Goal: Information Seeking & Learning: Learn about a topic

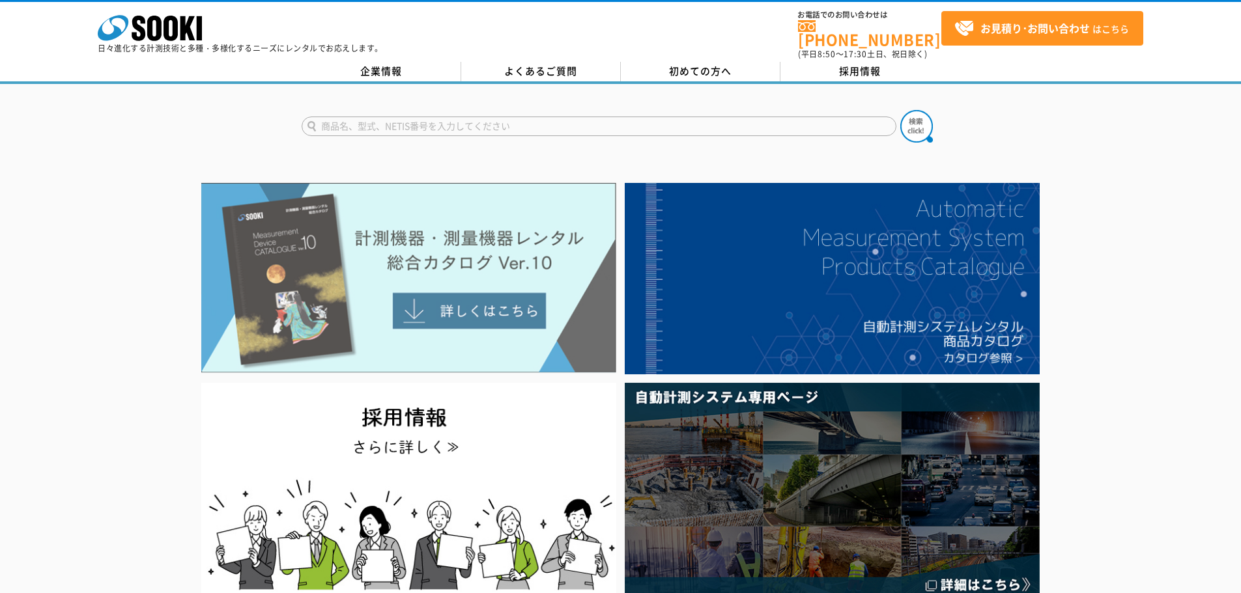
click at [490, 251] on img at bounding box center [408, 278] width 415 height 190
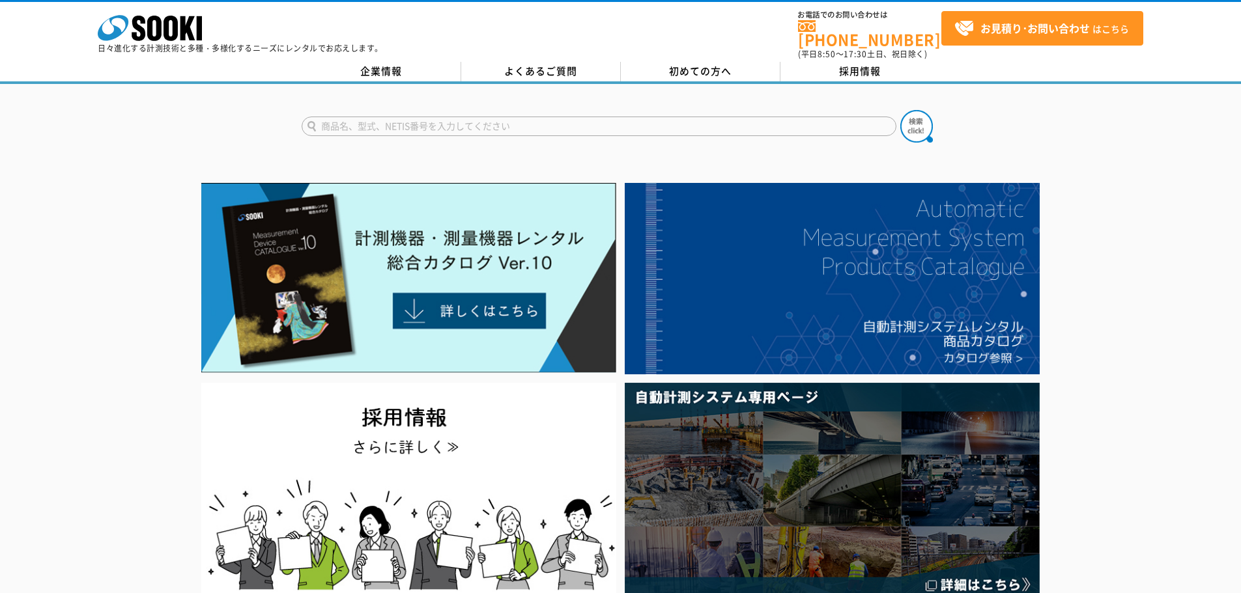
click at [530, 122] on input "text" at bounding box center [599, 127] width 595 height 20
type input "Safie"
click at [930, 119] on img at bounding box center [916, 126] width 33 height 33
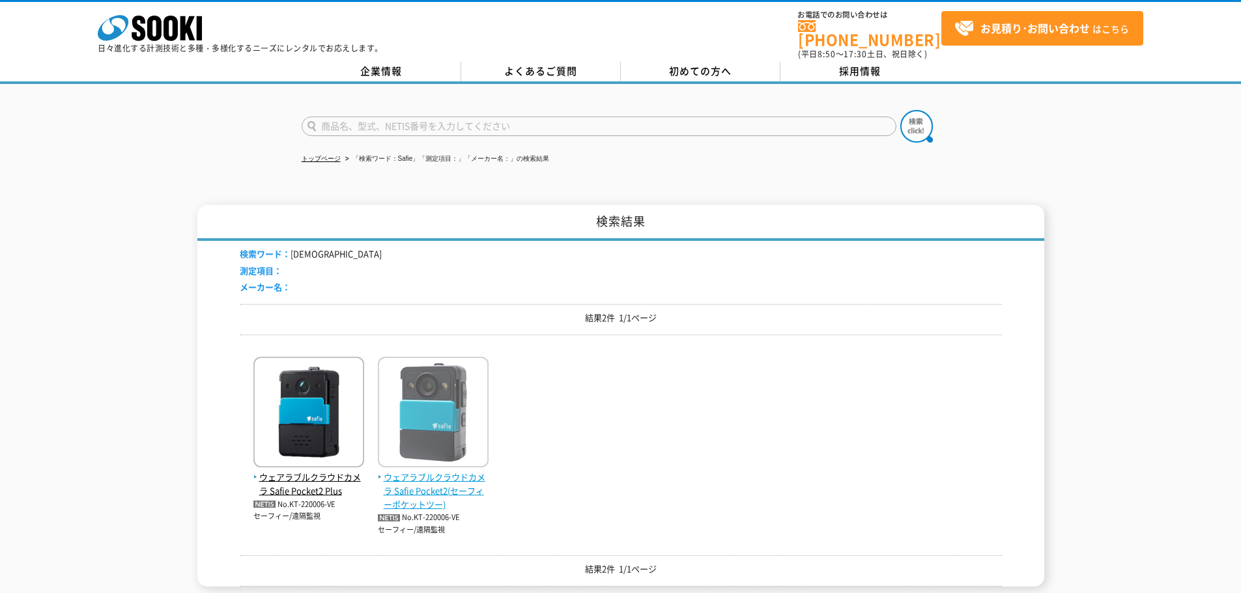
scroll to position [65, 0]
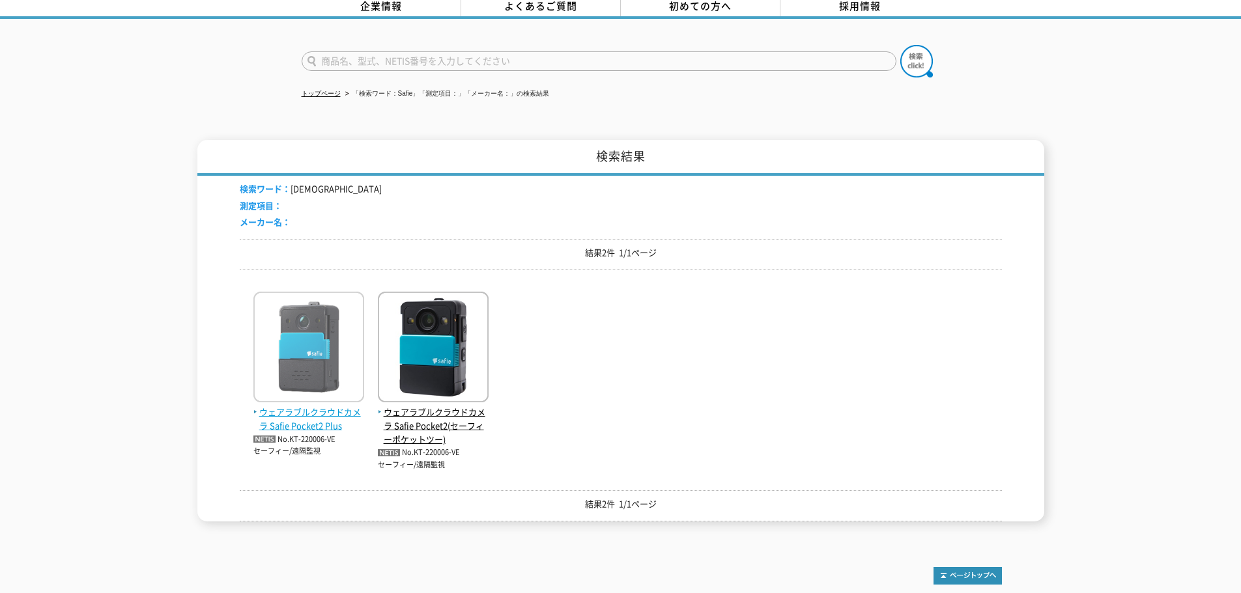
click at [324, 348] on img at bounding box center [308, 349] width 111 height 114
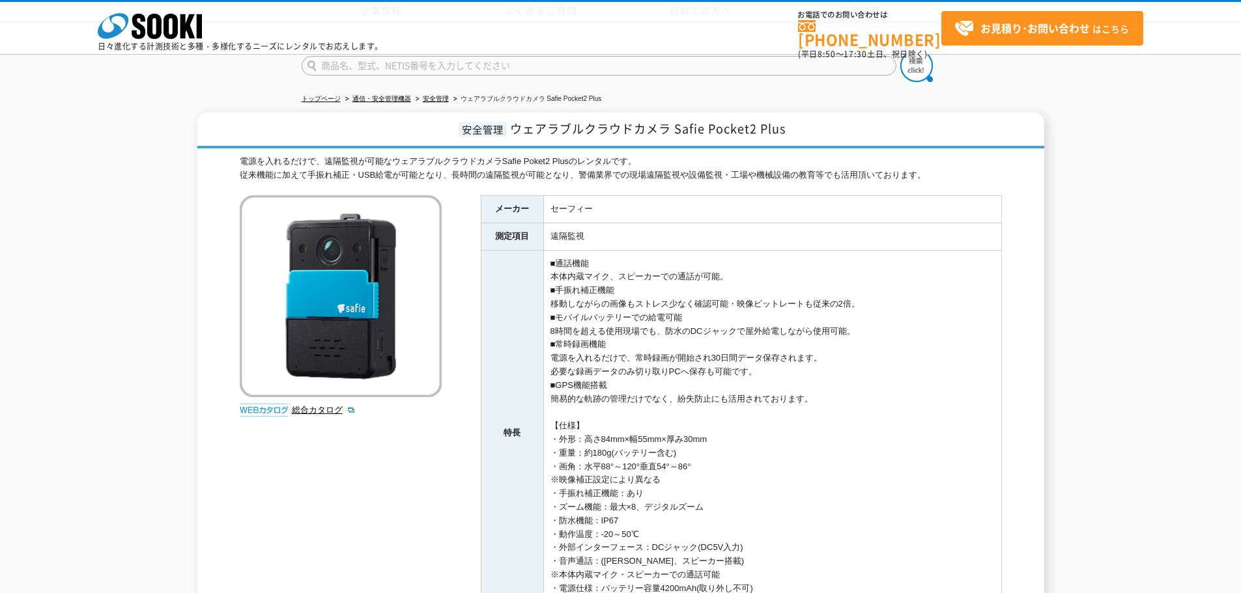
scroll to position [326, 0]
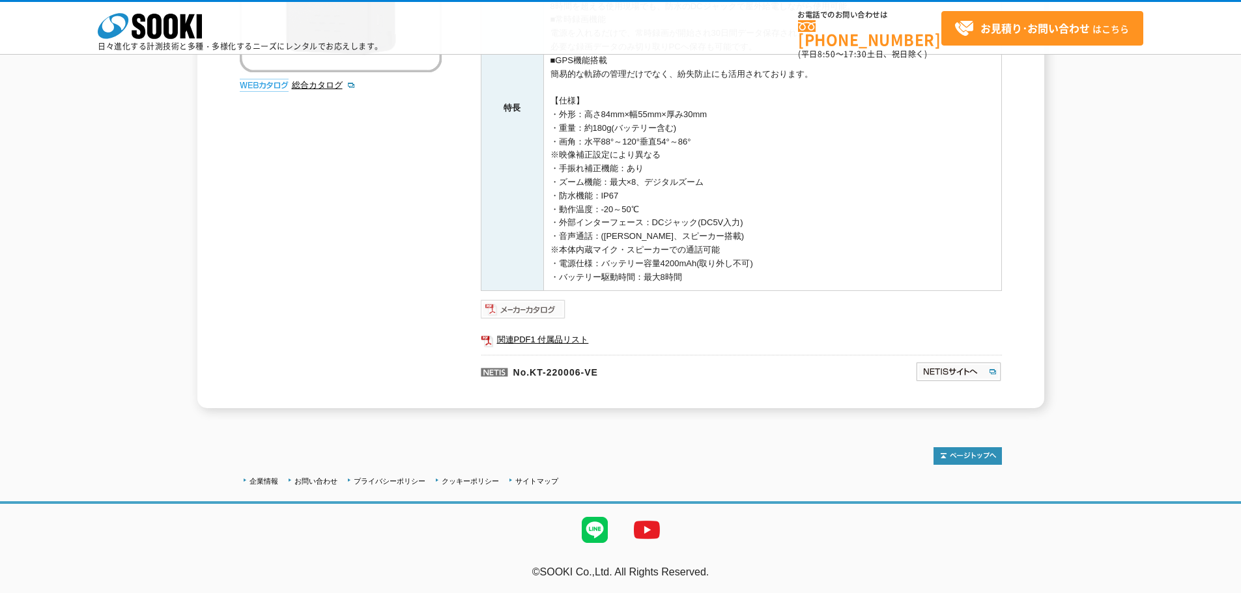
click at [545, 302] on img at bounding box center [523, 309] width 85 height 21
